Goal: Check status: Check status

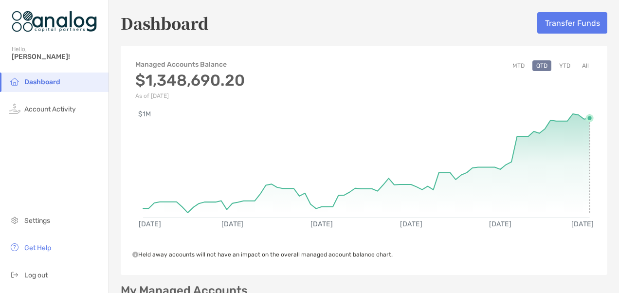
click at [581, 118] on rect at bounding box center [366, 161] width 447 height 94
click at [587, 118] on circle at bounding box center [590, 118] width 6 height 6
click at [587, 117] on circle at bounding box center [590, 118] width 6 height 6
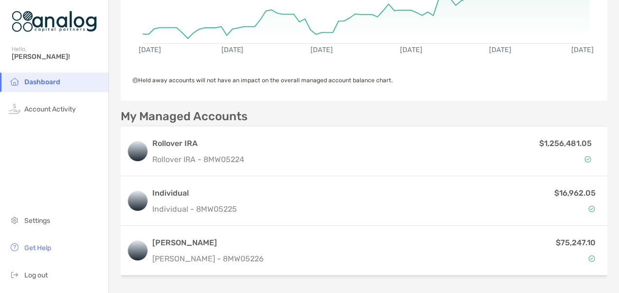
scroll to position [195, 0]
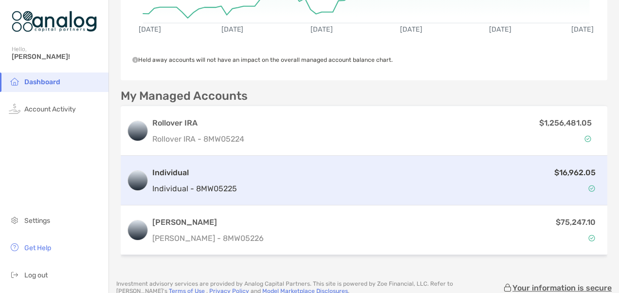
click at [182, 179] on div "Individual Individual - 8MW05225" at bounding box center [194, 181] width 85 height 28
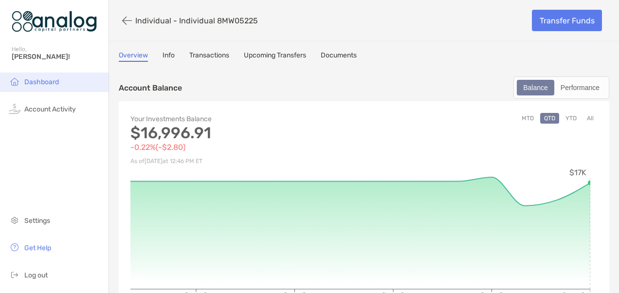
click at [40, 81] on span "Dashboard" at bounding box center [41, 82] width 35 height 8
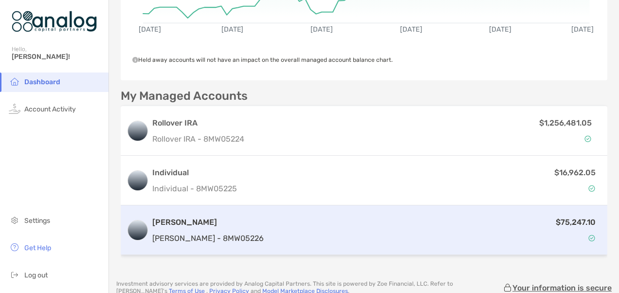
scroll to position [226, 0]
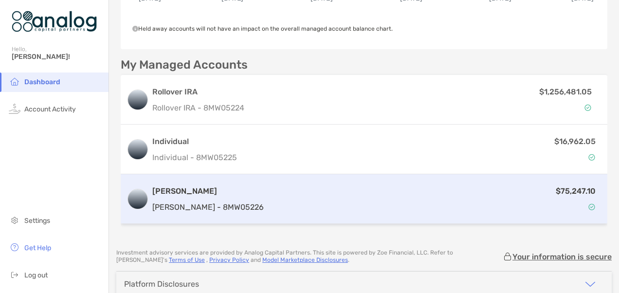
click at [198, 195] on h3 "[PERSON_NAME]" at bounding box center [207, 191] width 111 height 12
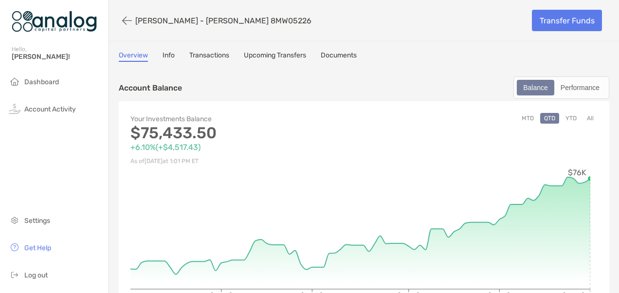
click at [591, 176] on div "Your Investments Balance $75,433.50 +6.10% ( +$4,517.43 ) As of [DATE] 1:01 PM …" at bounding box center [364, 213] width 491 height 224
click at [565, 117] on button "YTD" at bounding box center [571, 118] width 19 height 11
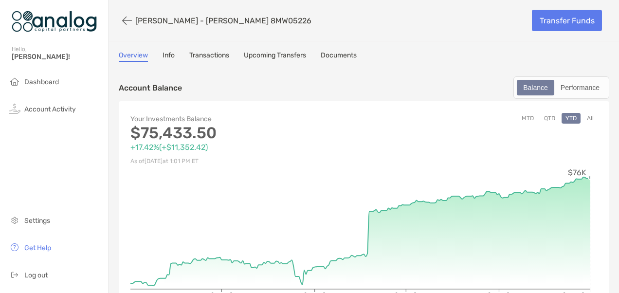
click at [592, 176] on div "Your Investments Balance $75,433.50 +17.42% ( +$11,352.42 ) As of [DATE] 1:01 P…" at bounding box center [364, 213] width 491 height 224
click at [48, 84] on span "Dashboard" at bounding box center [41, 82] width 35 height 8
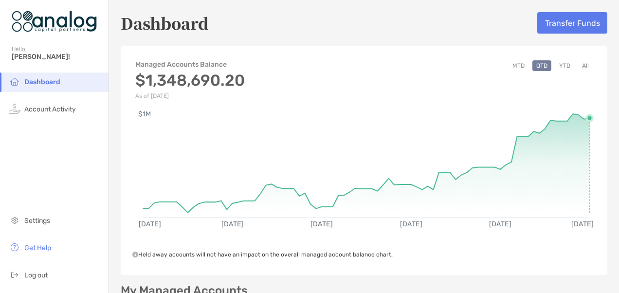
click at [581, 117] on rect at bounding box center [366, 161] width 447 height 94
click at [559, 64] on button "YTD" at bounding box center [564, 65] width 19 height 11
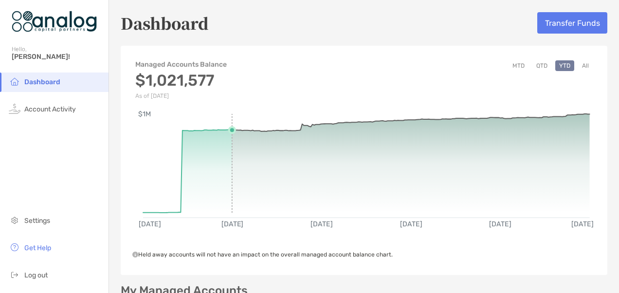
drag, startPoint x: 285, startPoint y: 161, endPoint x: 322, endPoint y: 171, distance: 38.5
click at [321, 171] on rect at bounding box center [366, 161] width 447 height 94
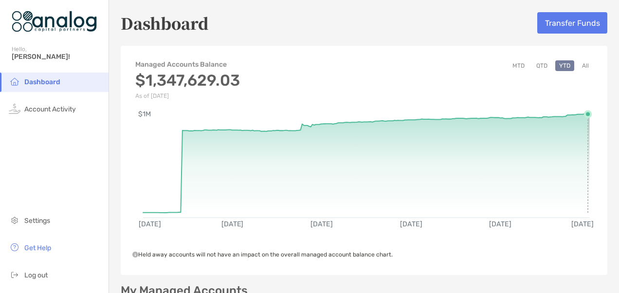
click at [580, 115] on rect at bounding box center [366, 161] width 447 height 94
click at [536, 66] on button "QTD" at bounding box center [541, 65] width 19 height 11
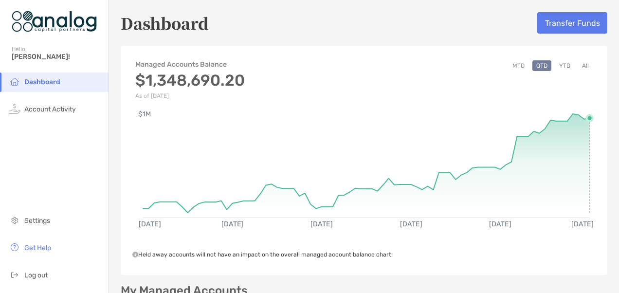
click at [587, 120] on circle at bounding box center [590, 118] width 6 height 6
click at [556, 66] on button "YTD" at bounding box center [564, 65] width 19 height 11
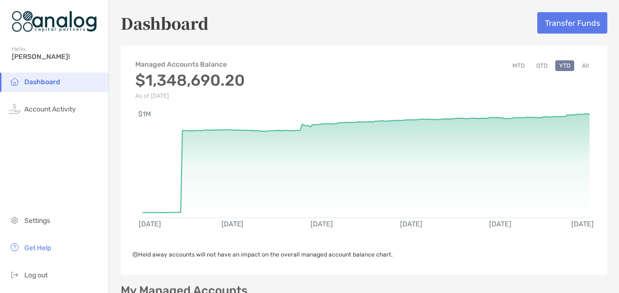
click at [534, 65] on button "QTD" at bounding box center [541, 65] width 19 height 11
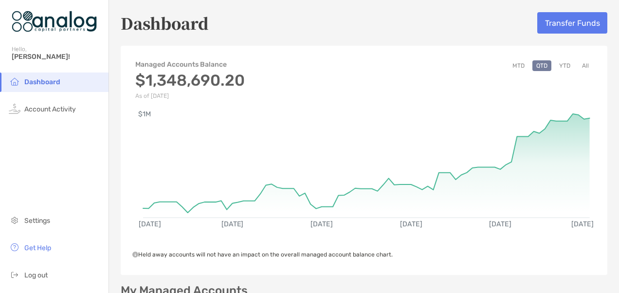
click at [578, 66] on button "All" at bounding box center [585, 65] width 15 height 11
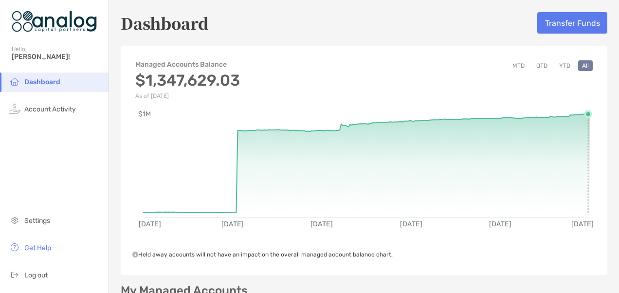
click at [582, 115] on rect at bounding box center [366, 161] width 447 height 94
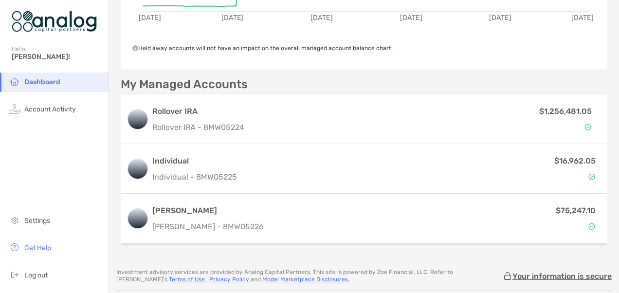
scroll to position [274, 0]
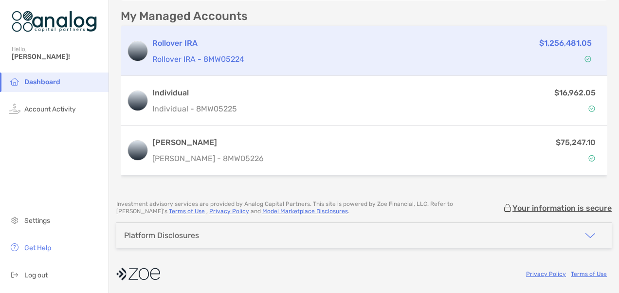
click at [551, 40] on p "$1,256,481.05" at bounding box center [565, 43] width 53 height 12
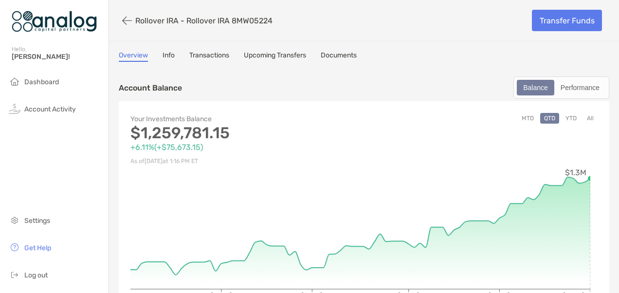
click at [563, 116] on button "YTD" at bounding box center [571, 118] width 19 height 11
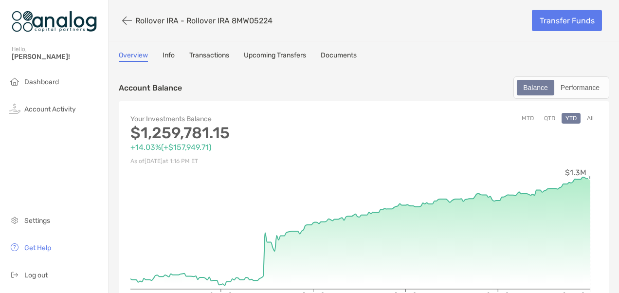
click at [589, 178] on circle at bounding box center [590, 178] width 4 height 4
click at [592, 177] on div "Your Investments Balance $1,259,781.15 +14.03% ( +$157,949.71 ) As of [DATE] 1:…" at bounding box center [364, 213] width 491 height 224
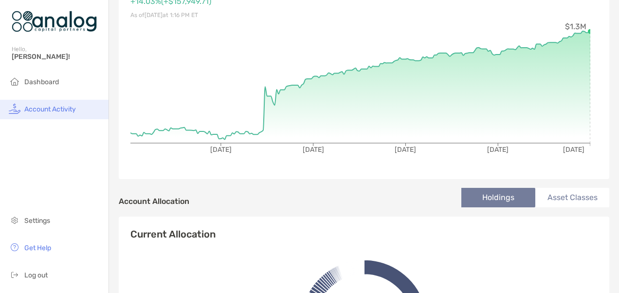
click at [58, 109] on span "Account Activity" at bounding box center [50, 109] width 52 height 8
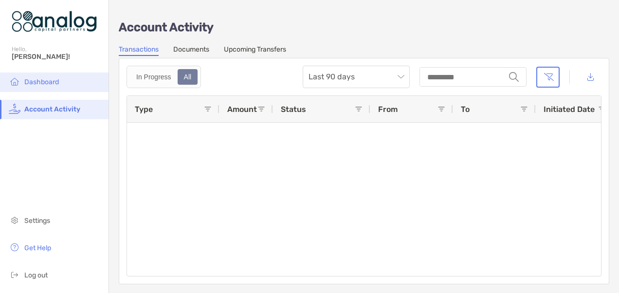
click at [48, 79] on span "Dashboard" at bounding box center [41, 82] width 35 height 8
